Goal: Find specific page/section: Find specific page/section

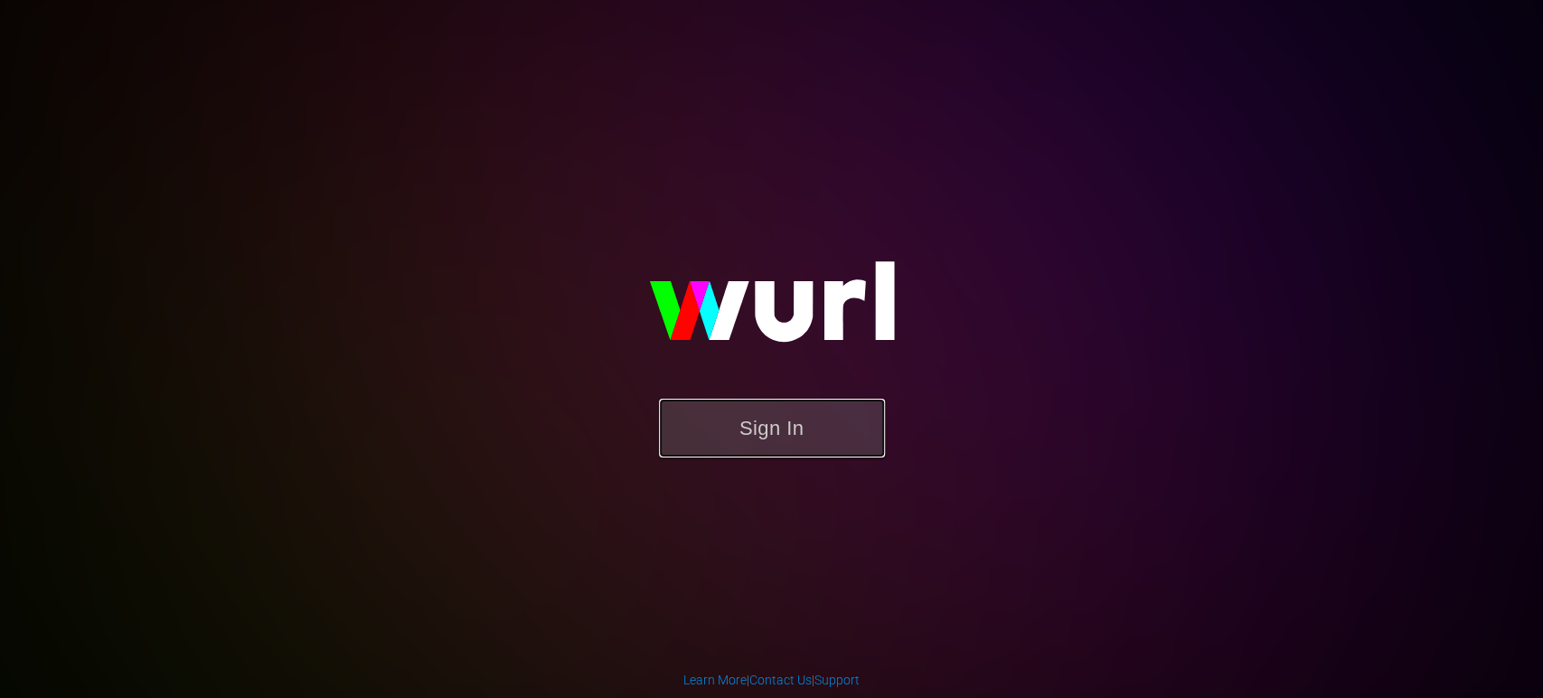
click at [724, 434] on button "Sign In" at bounding box center [772, 428] width 226 height 59
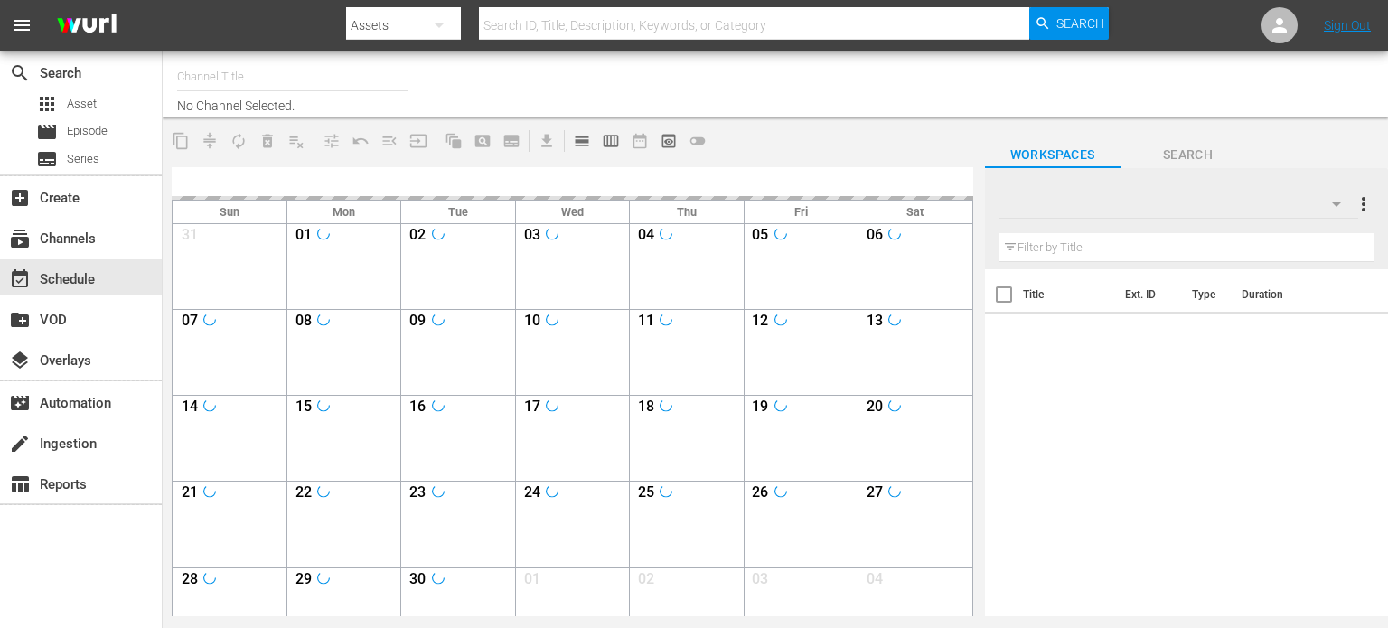
type input "Soul Flix (1949)"
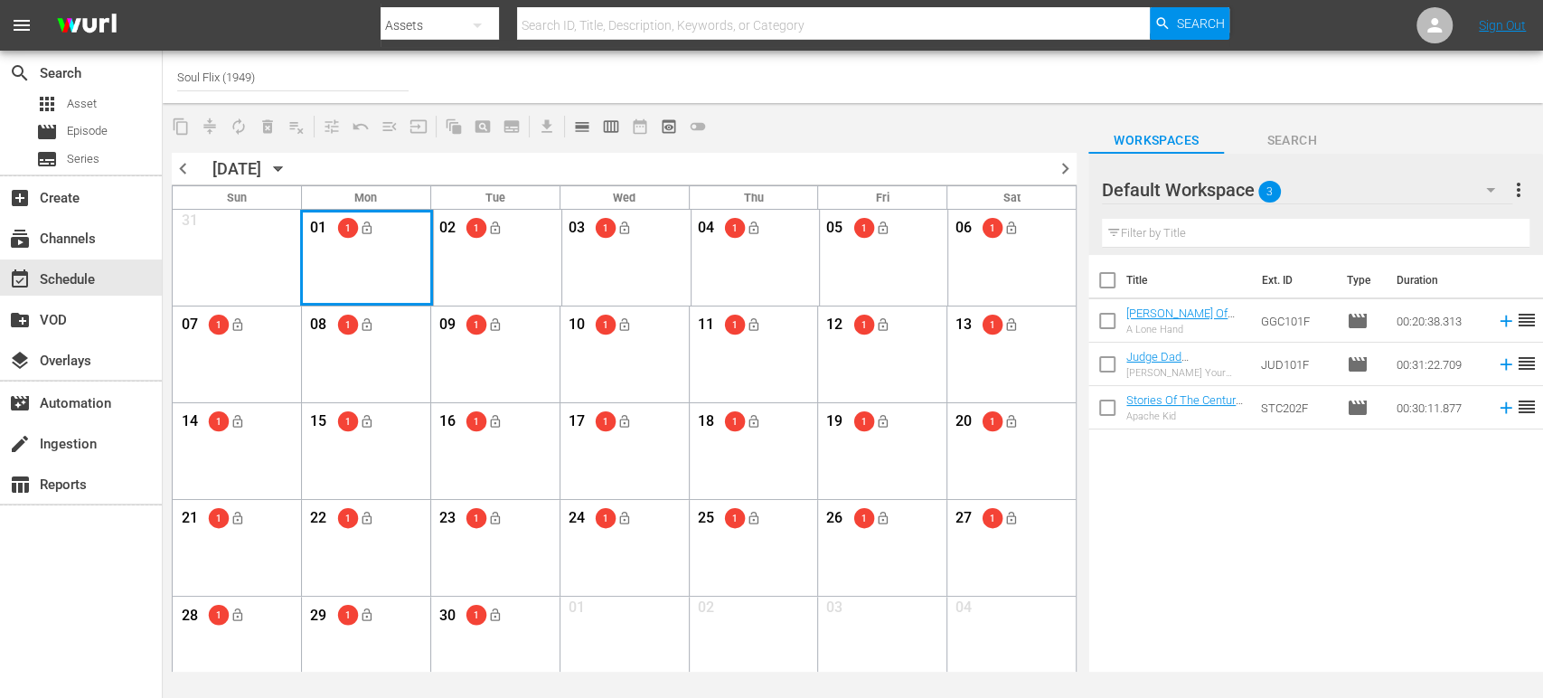
drag, startPoint x: 414, startPoint y: 253, endPoint x: 375, endPoint y: 283, distance: 49.0
click at [375, 283] on div "Month View" at bounding box center [366, 258] width 133 height 96
drag, startPoint x: 375, startPoint y: 283, endPoint x: 324, endPoint y: 256, distance: 57.4
click at [324, 256] on div "Month View" at bounding box center [366, 258] width 133 height 96
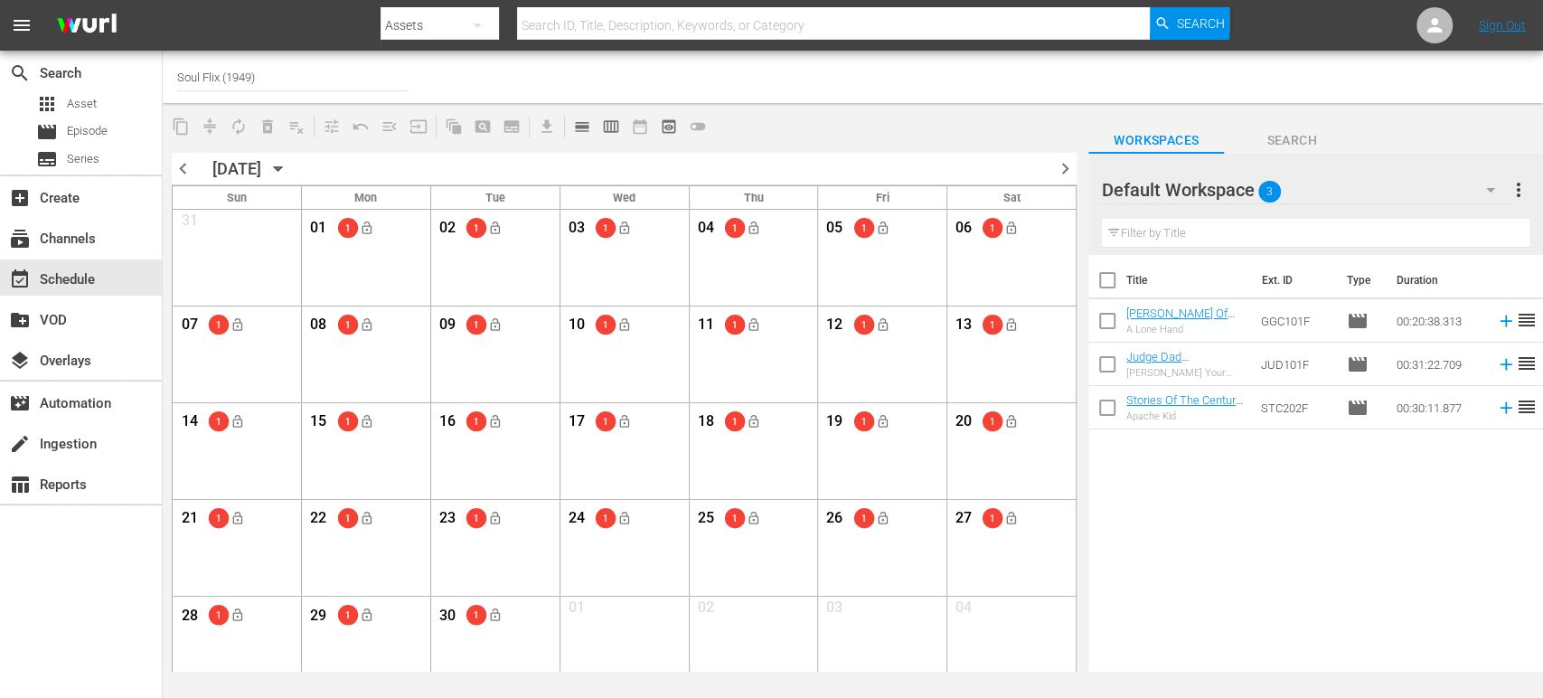
drag, startPoint x: 324, startPoint y: 256, endPoint x: 406, endPoint y: 212, distance: 92.2
click at [406, 212] on div "01 1 lock_open" at bounding box center [366, 231] width 118 height 38
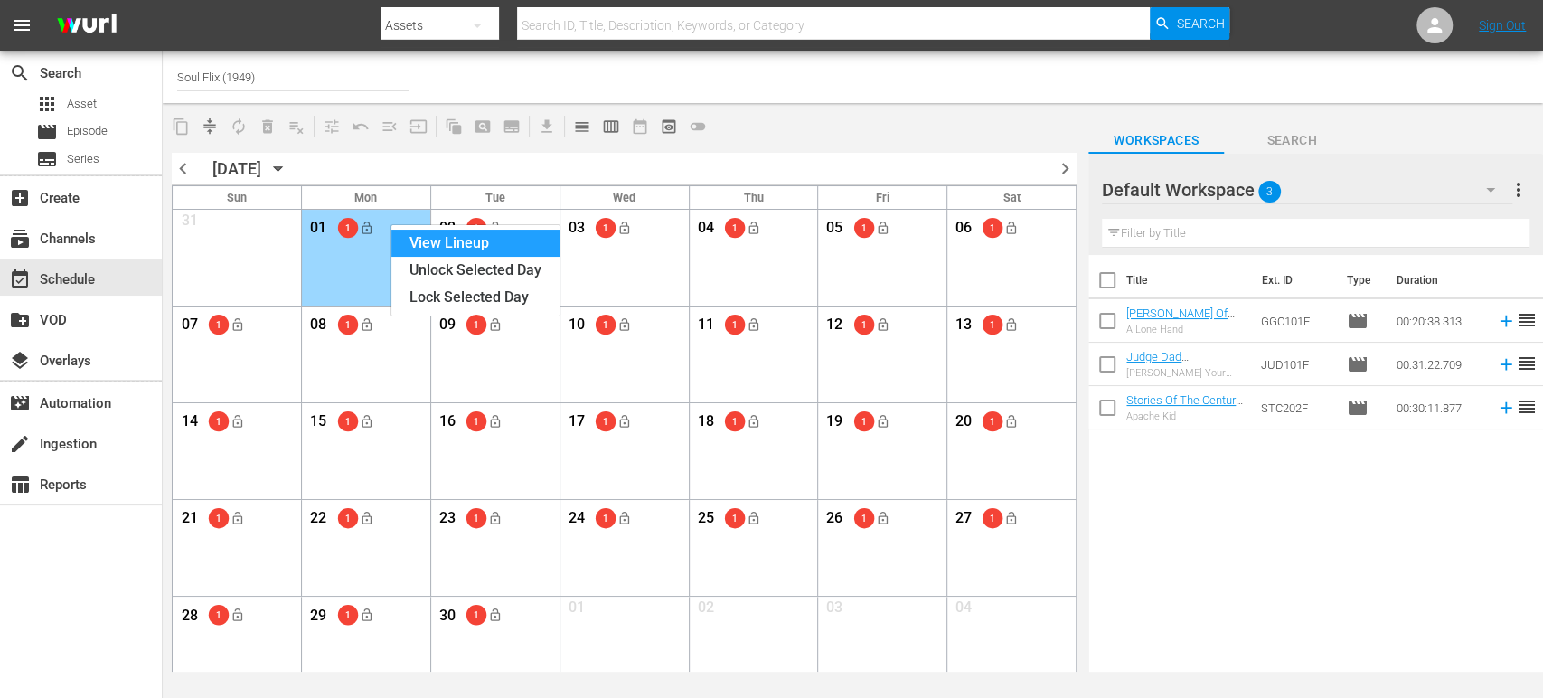
click at [416, 238] on div "View Lineup" at bounding box center [475, 243] width 168 height 27
